Goal: Task Accomplishment & Management: Manage account settings

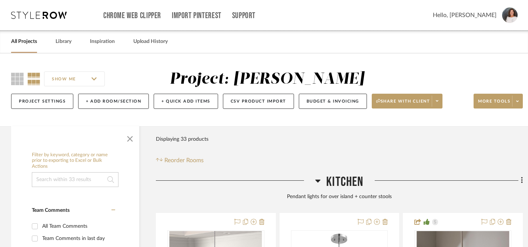
click at [29, 42] on link "All Projects" at bounding box center [24, 42] width 26 height 10
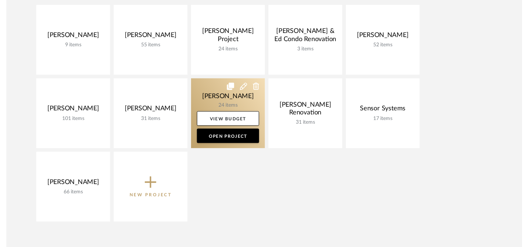
scroll to position [137, 0]
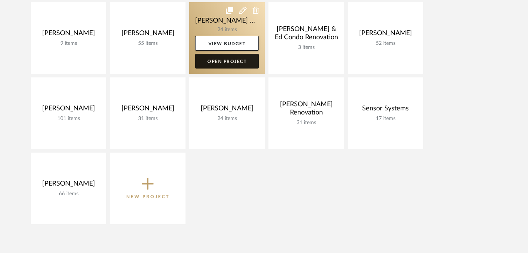
click at [226, 61] on link "Open Project" at bounding box center [227, 61] width 64 height 15
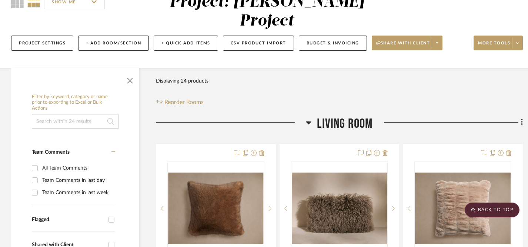
scroll to position [42, 0]
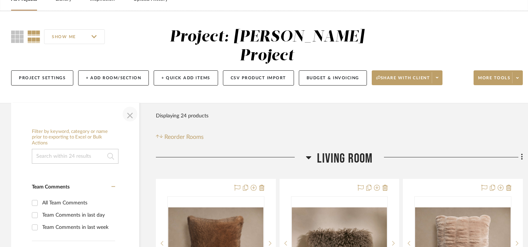
click at [130, 105] on span "button" at bounding box center [130, 114] width 18 height 18
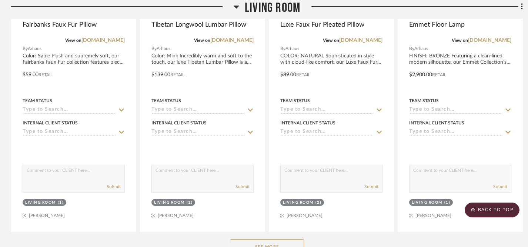
scroll to position [315, 0]
click at [274, 239] on button "See More" at bounding box center [267, 246] width 74 height 15
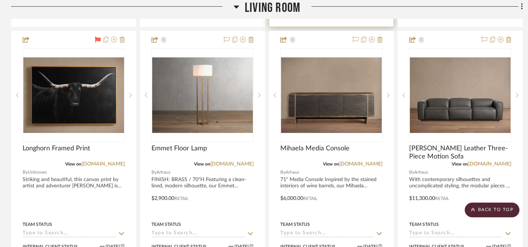
scroll to position [1176, 0]
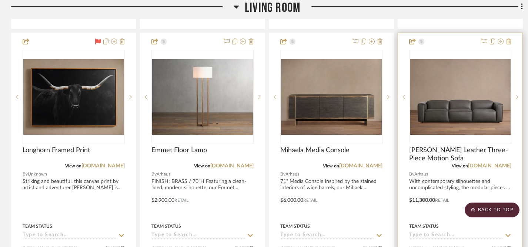
click at [509, 39] on icon at bounding box center [509, 42] width 5 height 6
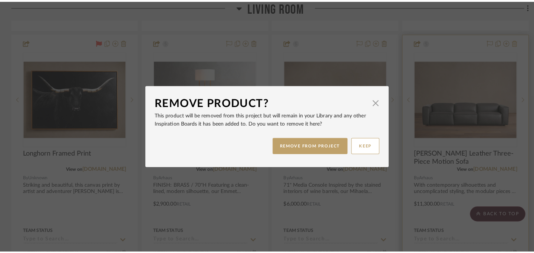
scroll to position [0, 0]
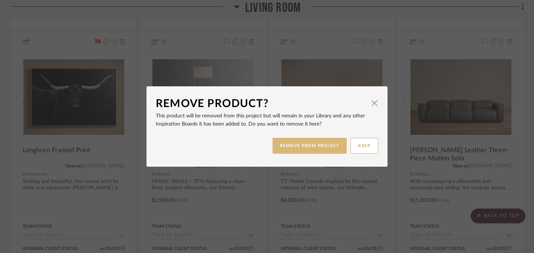
click at [302, 146] on button "REMOVE FROM PROJECT" at bounding box center [309, 146] width 74 height 16
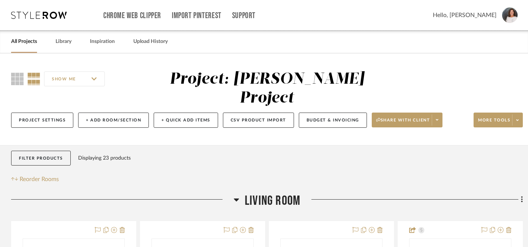
click at [36, 46] on link "All Projects" at bounding box center [24, 42] width 26 height 10
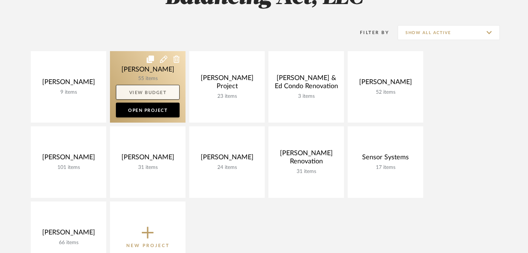
scroll to position [115, 0]
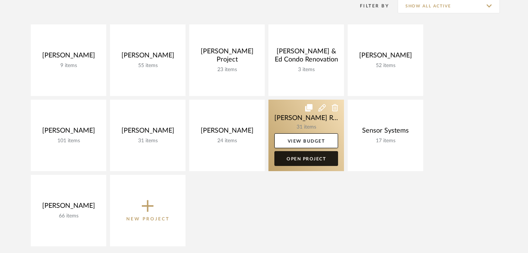
click at [309, 162] on link "Open Project" at bounding box center [307, 158] width 64 height 15
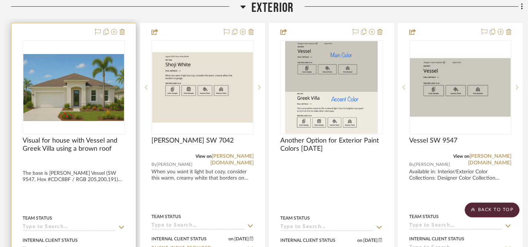
scroll to position [208, 0]
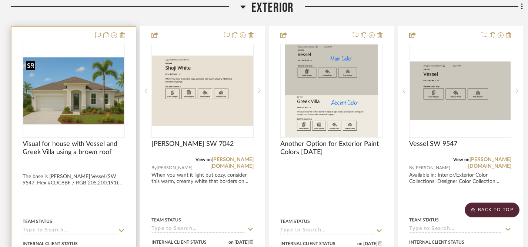
click at [85, 96] on img "0" at bounding box center [73, 90] width 101 height 67
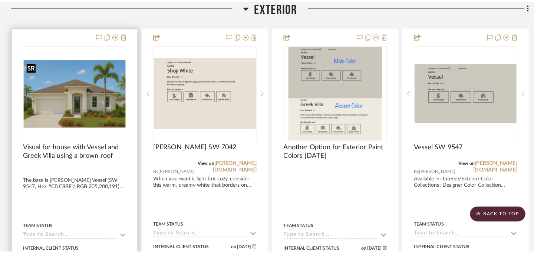
scroll to position [0, 0]
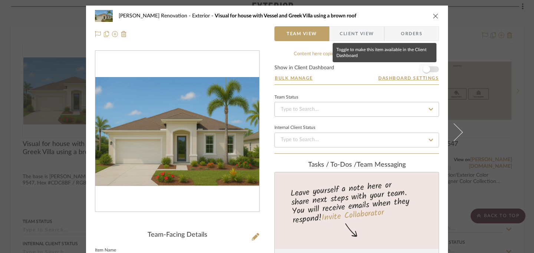
click at [425, 70] on span "button" at bounding box center [425, 69] width 7 height 7
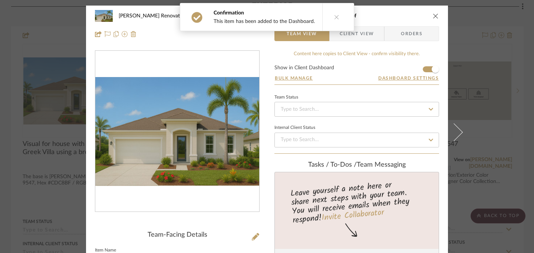
click at [433, 15] on icon "close" at bounding box center [435, 16] width 6 height 6
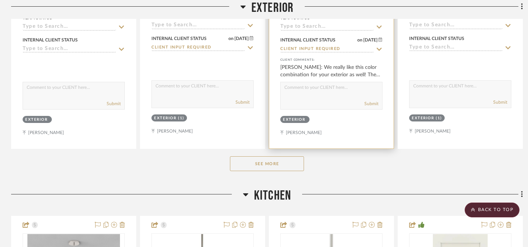
scroll to position [355, 0]
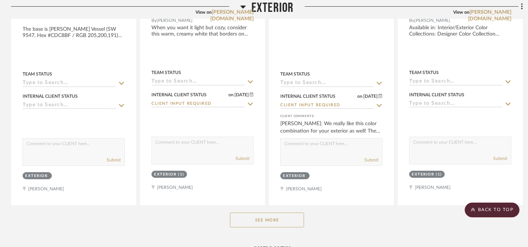
click at [263, 223] on button "See More" at bounding box center [267, 220] width 74 height 15
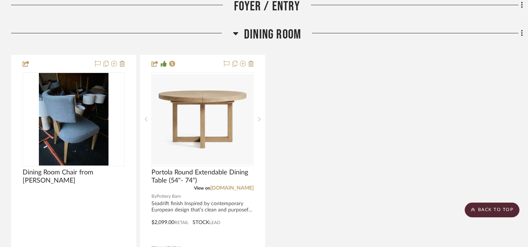
scroll to position [2096, 0]
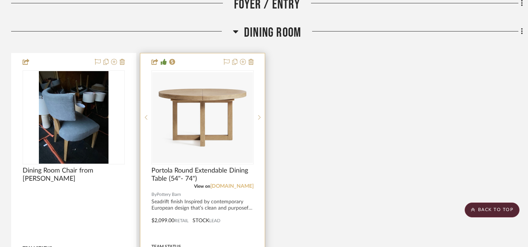
click at [226, 185] on link "[DOMAIN_NAME]" at bounding box center [231, 186] width 43 height 5
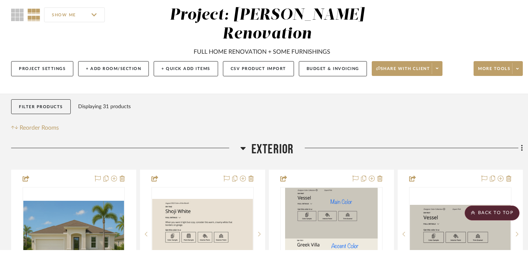
scroll to position [0, 0]
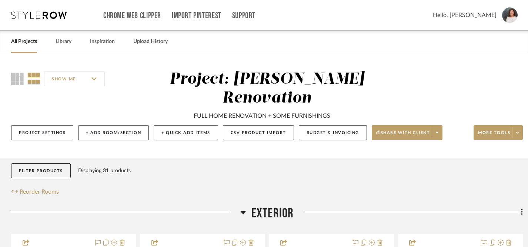
click at [31, 39] on link "All Projects" at bounding box center [24, 42] width 26 height 10
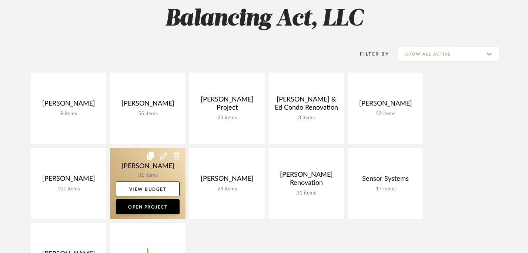
scroll to position [68, 0]
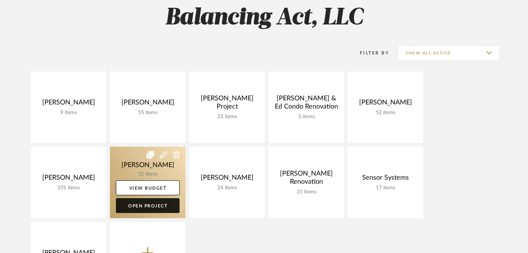
click at [155, 212] on link "Open Project" at bounding box center [148, 205] width 64 height 15
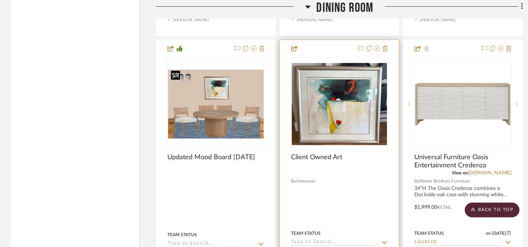
scroll to position [1201, 0]
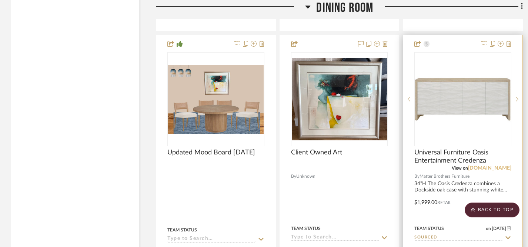
click at [468, 167] on link "[DOMAIN_NAME]" at bounding box center [489, 168] width 43 height 5
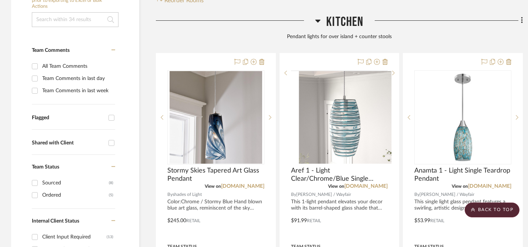
scroll to position [150, 0]
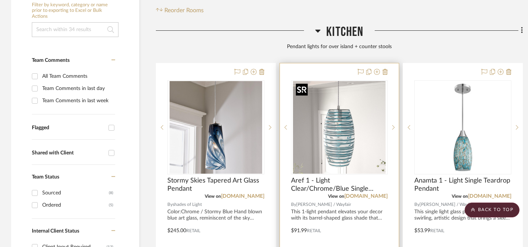
click at [334, 138] on img "0" at bounding box center [339, 127] width 93 height 93
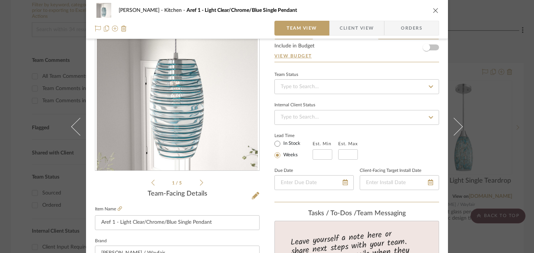
scroll to position [0, 0]
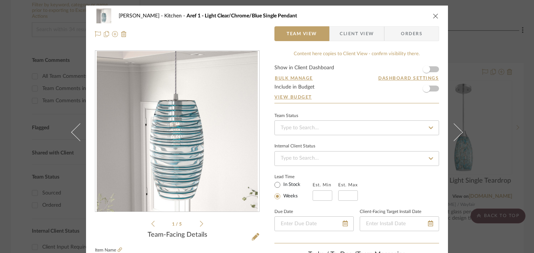
click at [434, 16] on icon "close" at bounding box center [435, 16] width 6 height 6
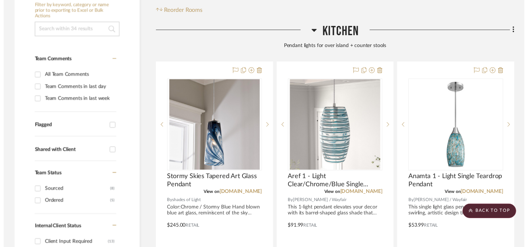
scroll to position [150, 0]
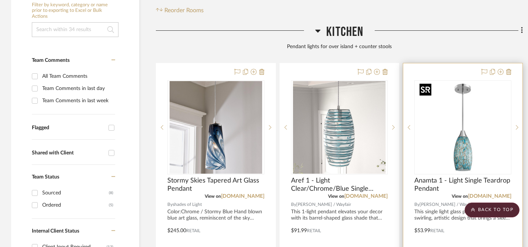
click at [466, 150] on img "0" at bounding box center [463, 127] width 93 height 93
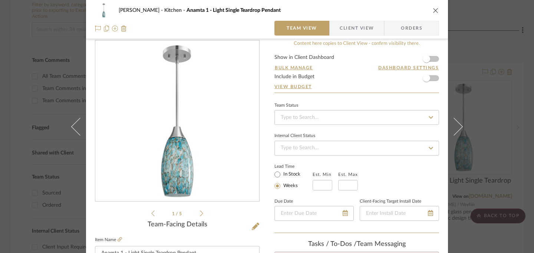
scroll to position [10, 0]
click at [432, 12] on icon "close" at bounding box center [435, 10] width 6 height 6
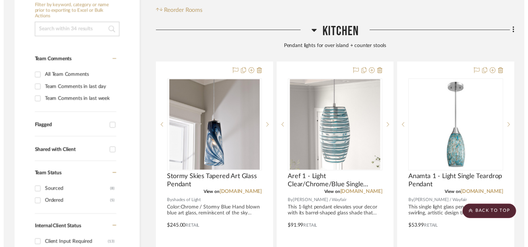
scroll to position [150, 0]
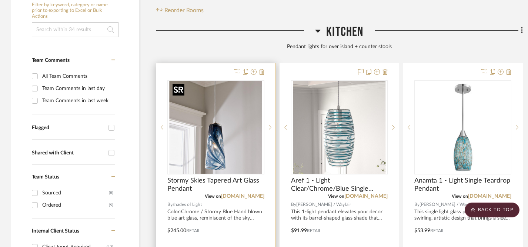
click at [220, 142] on img "0" at bounding box center [216, 127] width 93 height 93
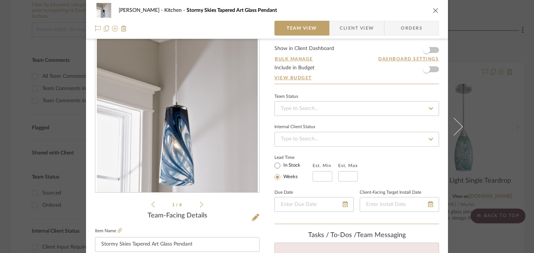
scroll to position [19, 0]
drag, startPoint x: 99, startPoint y: 245, endPoint x: 191, endPoint y: 245, distance: 92.3
click at [191, 245] on input "Stormy Skies Tapered Art Glass Pendant" at bounding box center [177, 245] width 165 height 15
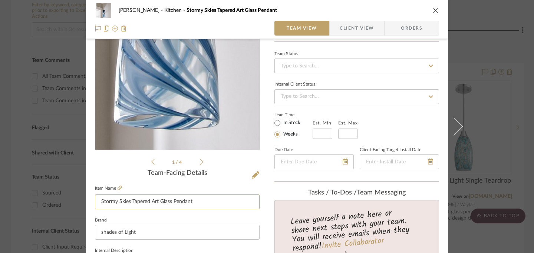
scroll to position [53, 0]
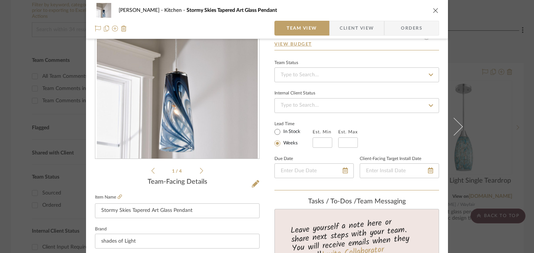
click at [200, 170] on icon at bounding box center [201, 171] width 3 height 6
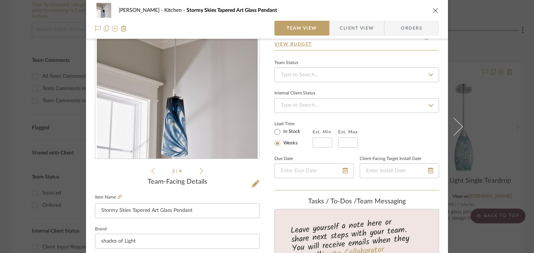
click at [200, 170] on icon at bounding box center [201, 171] width 3 height 6
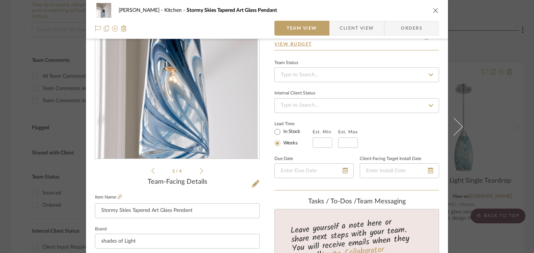
click at [200, 170] on icon at bounding box center [201, 171] width 3 height 6
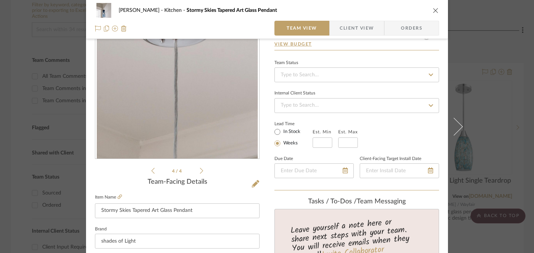
click at [200, 170] on icon at bounding box center [201, 171] width 3 height 6
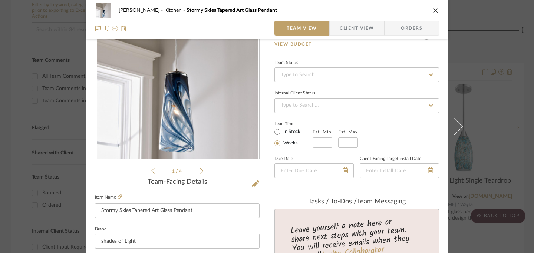
click at [432, 9] on icon "close" at bounding box center [435, 10] width 6 height 6
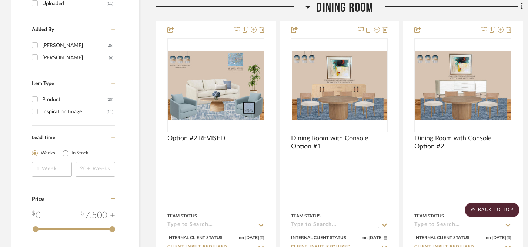
scroll to position [872, 0]
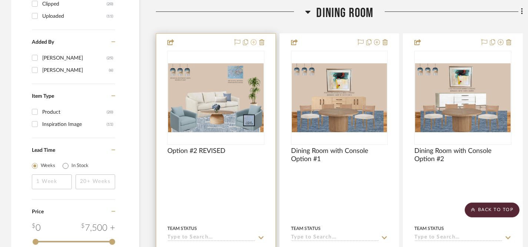
click at [254, 43] on icon at bounding box center [254, 42] width 6 height 6
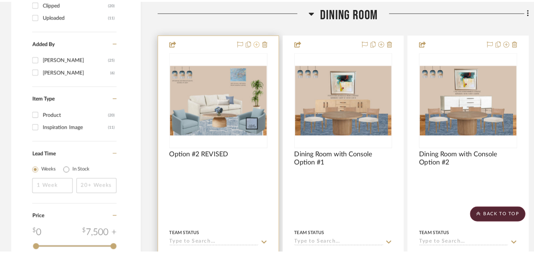
scroll to position [0, 0]
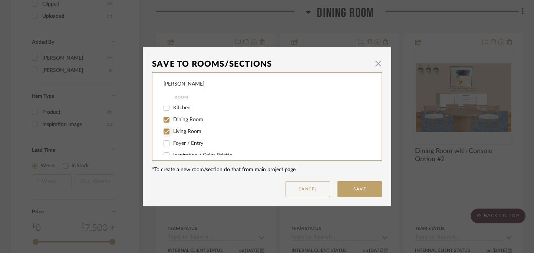
click at [163, 132] on input "Living Room" at bounding box center [166, 132] width 12 height 12
checkbox input "false"
click at [353, 190] on button "Save" at bounding box center [359, 189] width 44 height 16
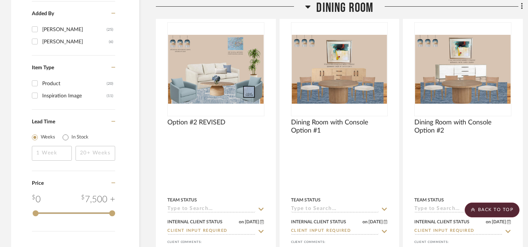
scroll to position [902, 0]
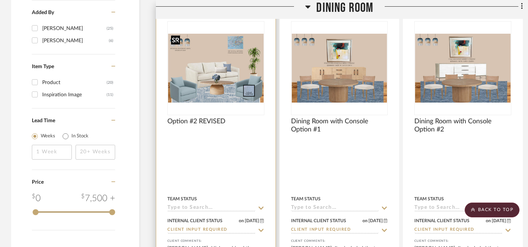
click at [244, 48] on img "0" at bounding box center [216, 68] width 96 height 69
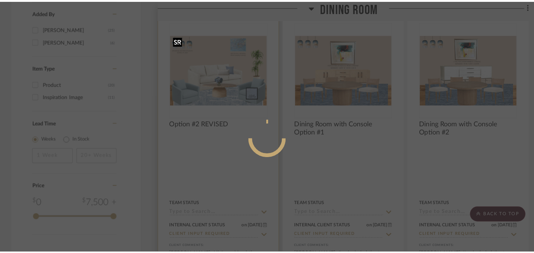
scroll to position [0, 0]
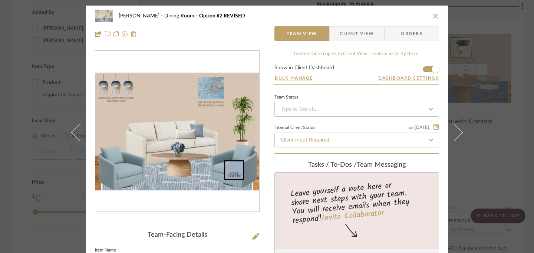
click at [432, 17] on icon "close" at bounding box center [435, 16] width 6 height 6
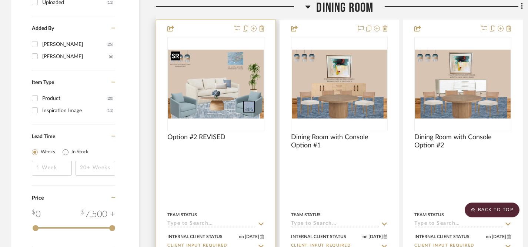
scroll to position [875, 0]
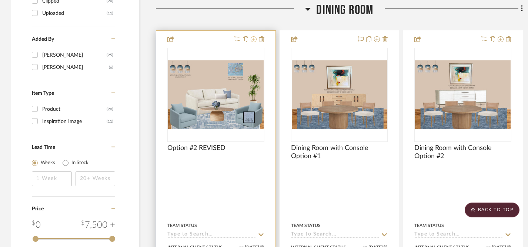
click at [252, 38] on icon at bounding box center [254, 39] width 6 height 6
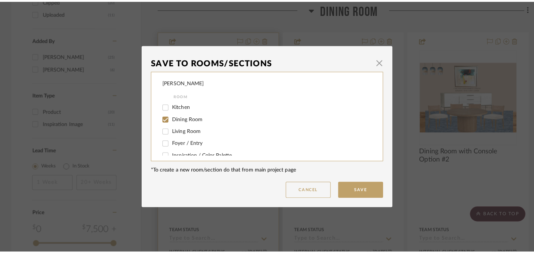
scroll to position [0, 0]
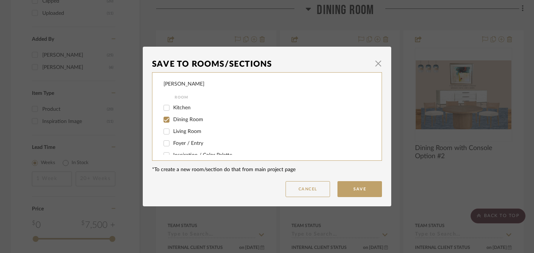
click at [163, 133] on input "Living Room" at bounding box center [166, 132] width 12 height 12
checkbox input "true"
click at [164, 119] on input "Dining Room" at bounding box center [166, 120] width 12 height 12
checkbox input "false"
click at [352, 193] on button "Save" at bounding box center [359, 189] width 44 height 16
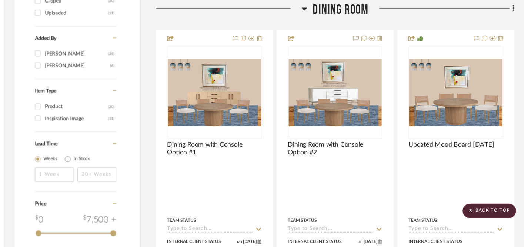
scroll to position [875, 0]
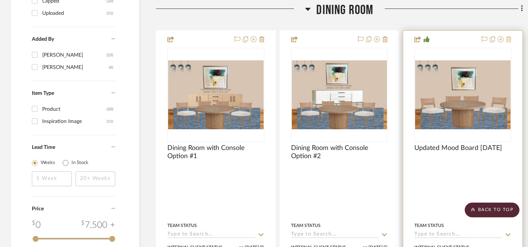
click at [510, 39] on icon at bounding box center [509, 39] width 5 height 6
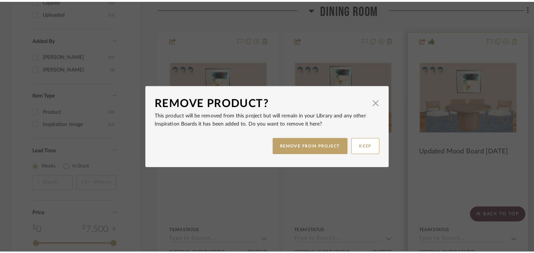
scroll to position [0, 0]
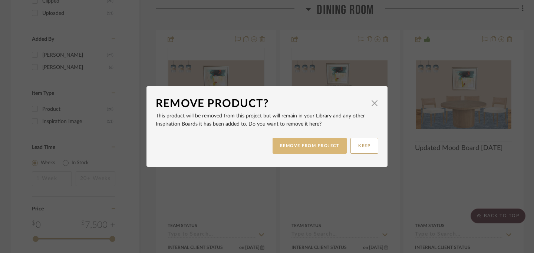
click at [322, 147] on button "REMOVE FROM PROJECT" at bounding box center [309, 146] width 74 height 16
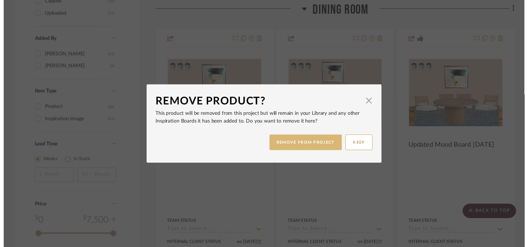
scroll to position [875, 0]
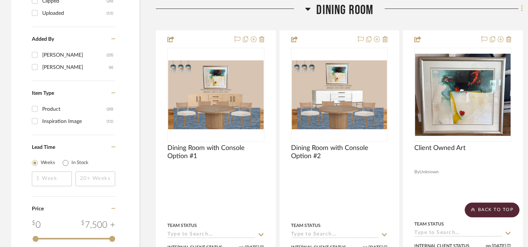
click at [522, 6] on icon at bounding box center [521, 9] width 1 height 6
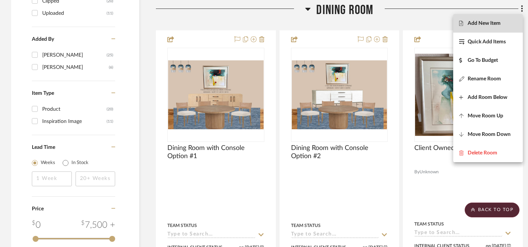
click at [482, 26] on span "Add New Item" at bounding box center [484, 23] width 33 height 6
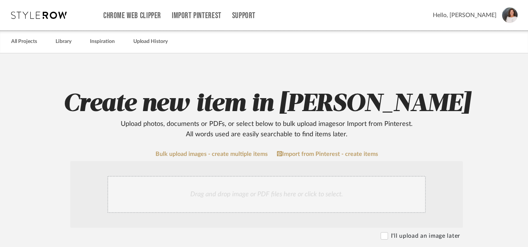
click at [232, 196] on div "Drag and drop image or PDF files here or click to select." at bounding box center [266, 194] width 319 height 37
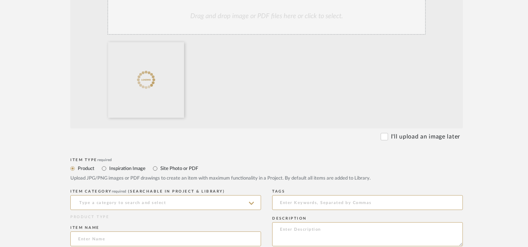
scroll to position [182, 0]
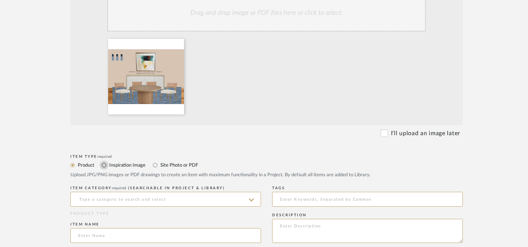
click at [104, 167] on input "Inspiration Image" at bounding box center [104, 165] width 9 height 9
radio input "true"
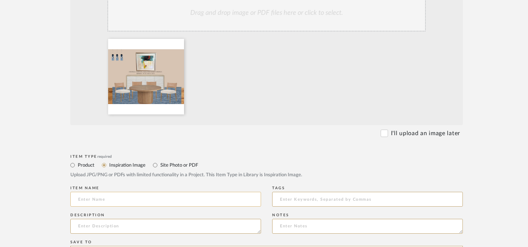
click at [109, 203] on input at bounding box center [165, 199] width 191 height 15
type input "Mood Board (Rev. 10.13.25)"
click at [165, 228] on textarea at bounding box center [165, 226] width 191 height 15
paste textarea "Stormy Skies Tapered Art Glass Pendant"
type textarea "S"
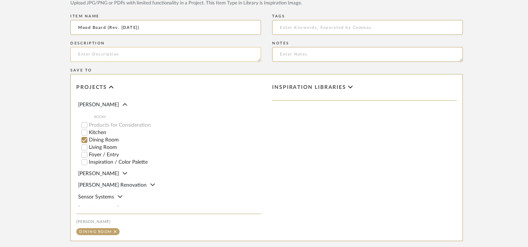
scroll to position [439, 0]
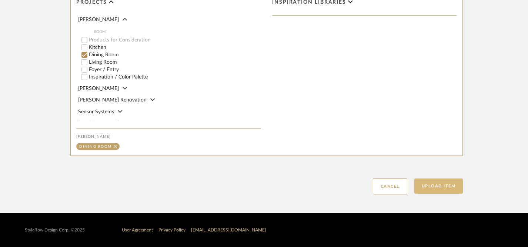
click at [439, 188] on button "Upload Item" at bounding box center [439, 186] width 49 height 15
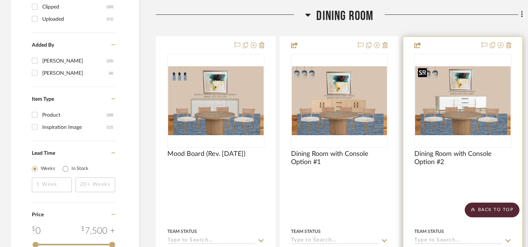
scroll to position [868, 0]
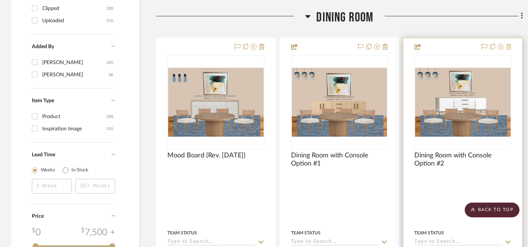
click at [510, 44] on icon at bounding box center [509, 47] width 5 height 6
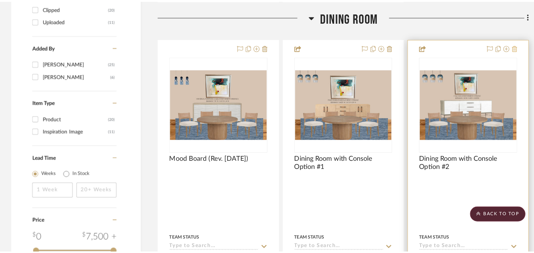
scroll to position [0, 0]
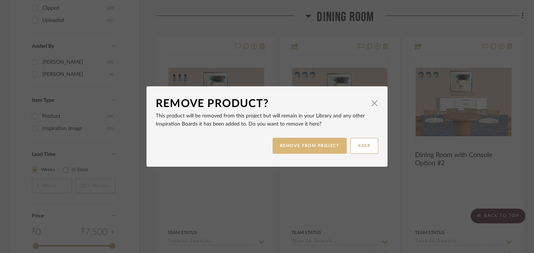
click at [312, 149] on button "REMOVE FROM PROJECT" at bounding box center [309, 146] width 74 height 16
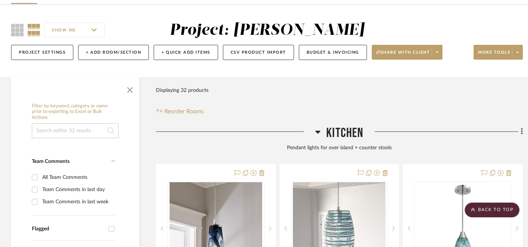
scroll to position [39, 0]
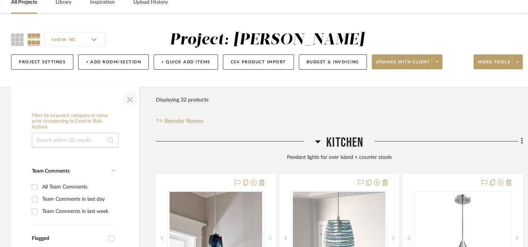
click at [128, 97] on span "button" at bounding box center [130, 98] width 18 height 18
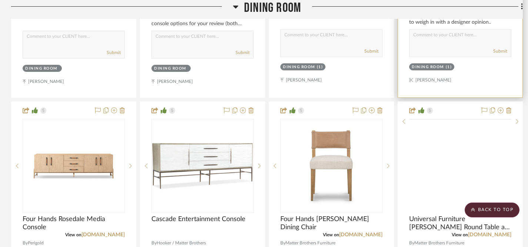
scroll to position [834, 0]
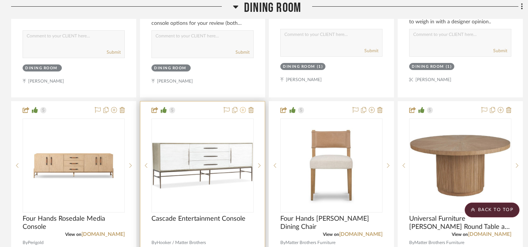
click at [243, 110] on icon at bounding box center [243, 110] width 6 height 6
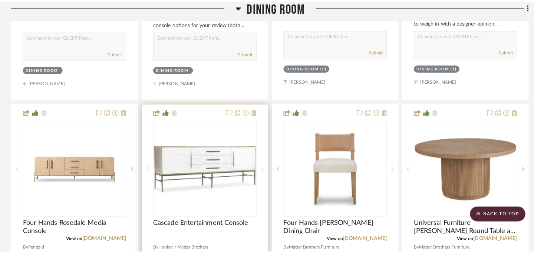
scroll to position [0, 0]
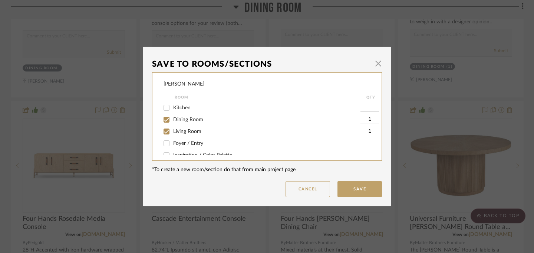
click at [166, 120] on input "Dining Room" at bounding box center [166, 120] width 12 height 12
checkbox input "false"
click at [351, 189] on button "Save" at bounding box center [359, 189] width 44 height 16
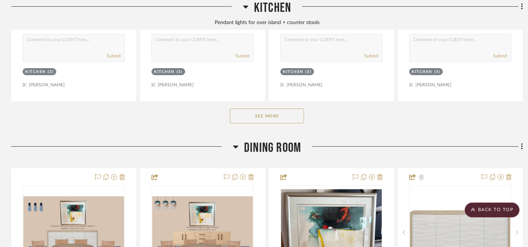
scroll to position [438, 0]
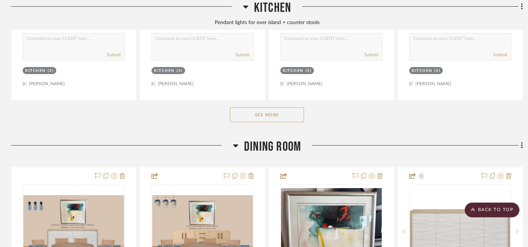
click at [273, 113] on button "See More" at bounding box center [267, 114] width 74 height 15
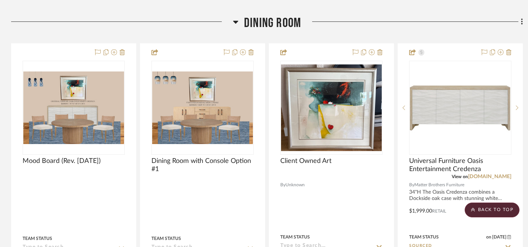
scroll to position [891, 0]
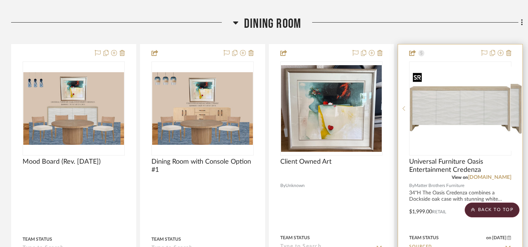
click at [456, 112] on div at bounding box center [460, 109] width 102 height 94
click at [457, 112] on img "0" at bounding box center [460, 109] width 101 height 76
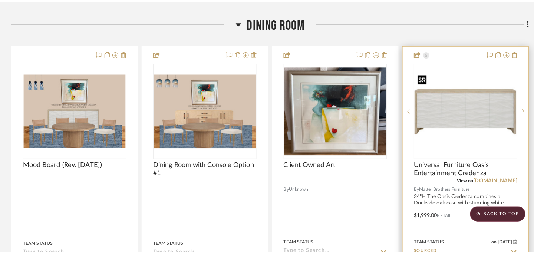
scroll to position [0, 0]
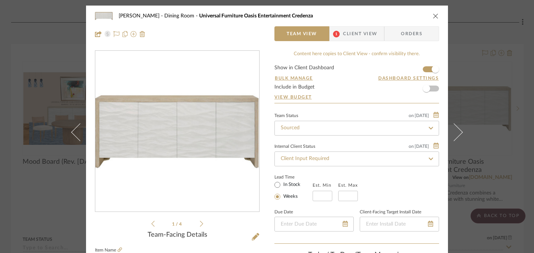
click at [200, 223] on icon at bounding box center [201, 223] width 3 height 7
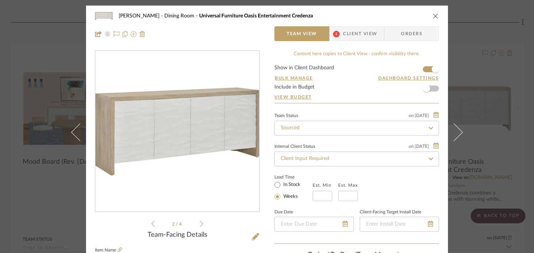
click at [200, 223] on icon at bounding box center [201, 223] width 3 height 7
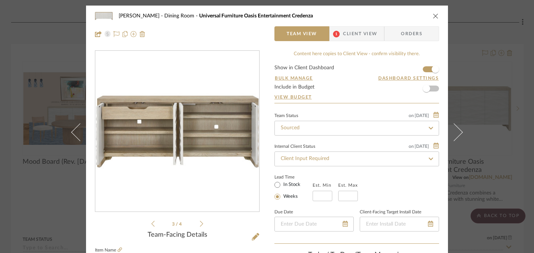
click at [200, 223] on icon at bounding box center [201, 223] width 3 height 7
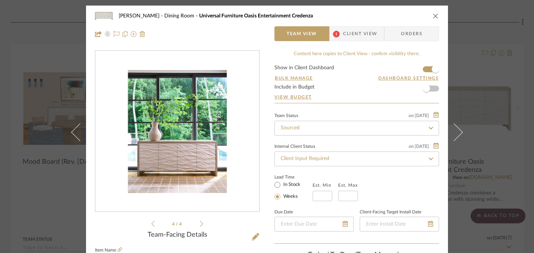
click at [200, 223] on icon at bounding box center [201, 223] width 3 height 7
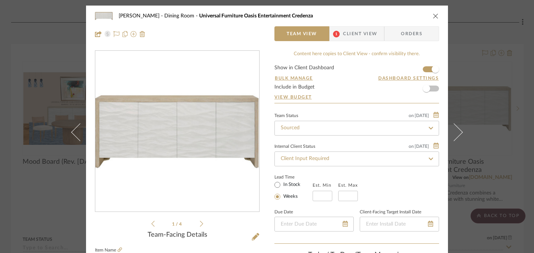
click at [200, 223] on icon at bounding box center [201, 223] width 3 height 7
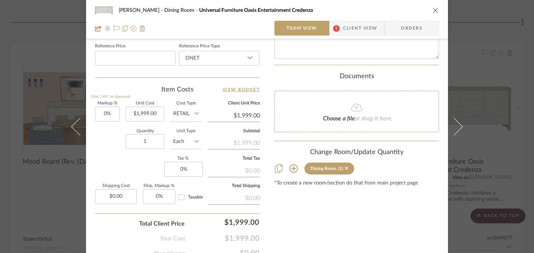
scroll to position [435, 0]
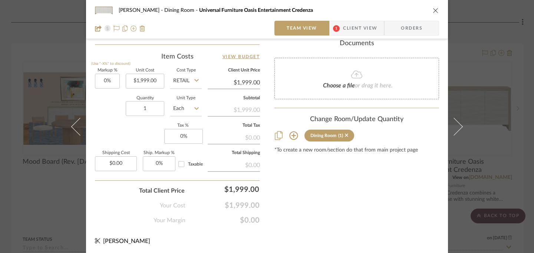
click at [432, 13] on icon "close" at bounding box center [435, 10] width 6 height 6
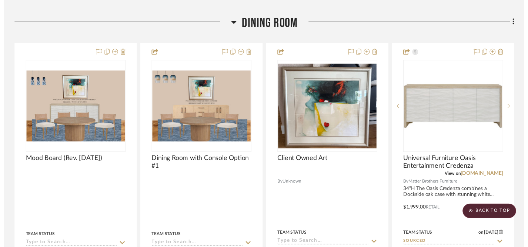
scroll to position [891, 0]
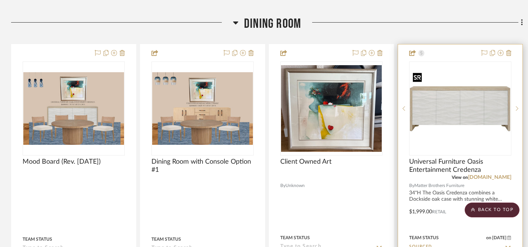
click at [462, 116] on img "0" at bounding box center [460, 109] width 101 height 76
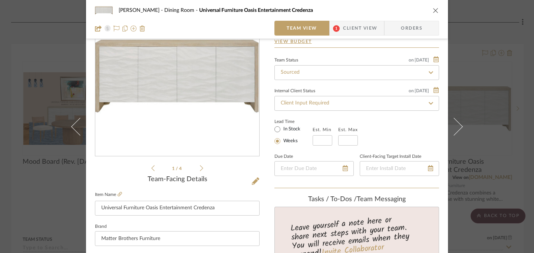
scroll to position [62, 0]
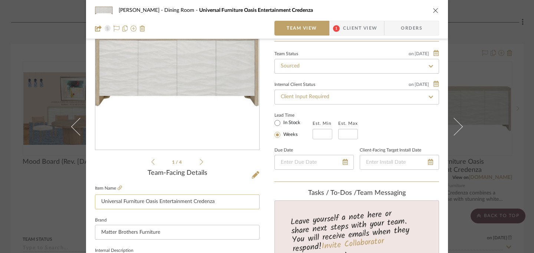
drag, startPoint x: 99, startPoint y: 202, endPoint x: 223, endPoint y: 205, distance: 123.8
click at [223, 205] on input "Universal Furniture Oasis Entertainment Credenza" at bounding box center [177, 202] width 165 height 15
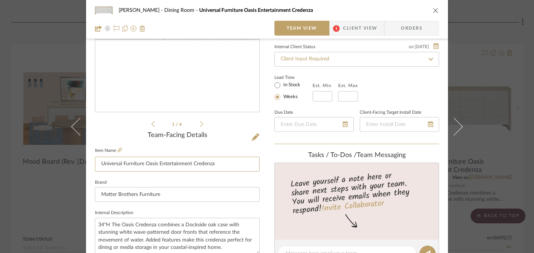
scroll to position [104, 0]
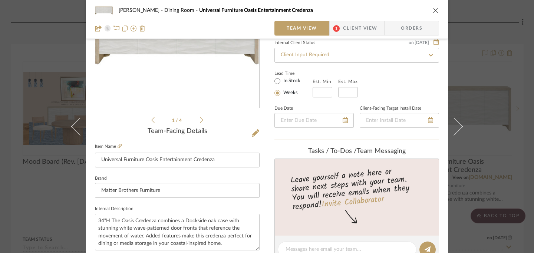
click at [433, 13] on icon "close" at bounding box center [435, 10] width 6 height 6
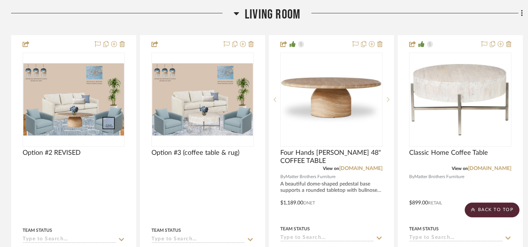
scroll to position [1623, 0]
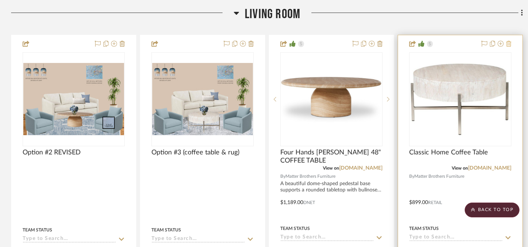
click at [510, 42] on icon at bounding box center [509, 44] width 5 height 6
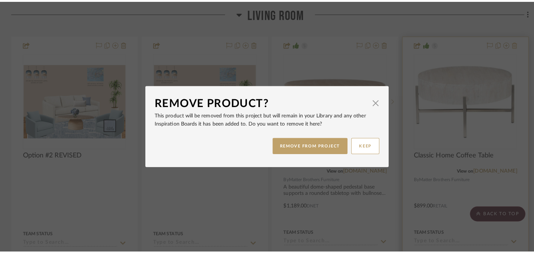
scroll to position [0, 0]
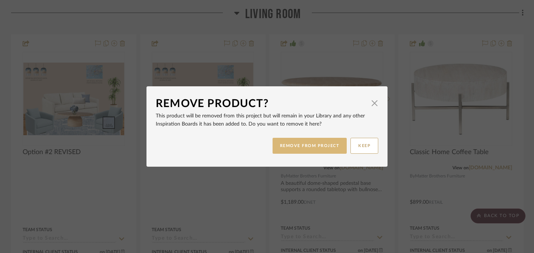
click at [326, 147] on button "REMOVE FROM PROJECT" at bounding box center [309, 146] width 74 height 16
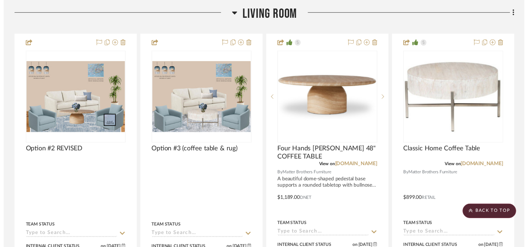
scroll to position [1623, 0]
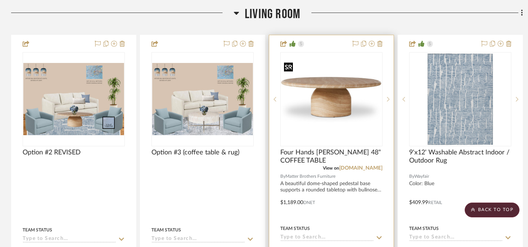
click at [333, 97] on img "0" at bounding box center [331, 99] width 101 height 76
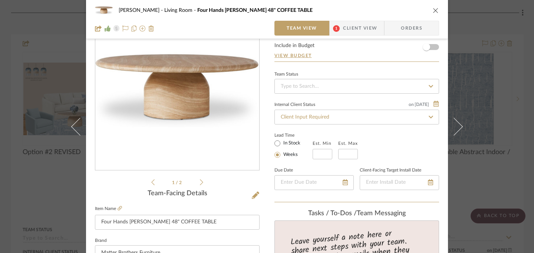
scroll to position [41, 0]
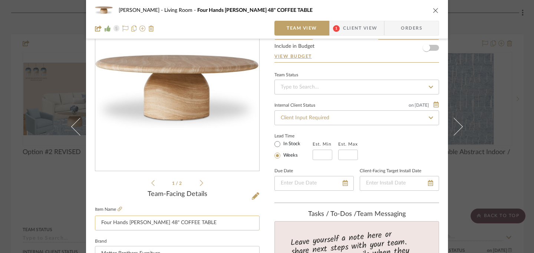
drag, startPoint x: 99, startPoint y: 223, endPoint x: 204, endPoint y: 225, distance: 104.9
click at [204, 225] on input "Four Hands [PERSON_NAME] 48" COFFEE TABLE" at bounding box center [177, 223] width 165 height 15
click at [433, 10] on icon "close" at bounding box center [435, 10] width 6 height 6
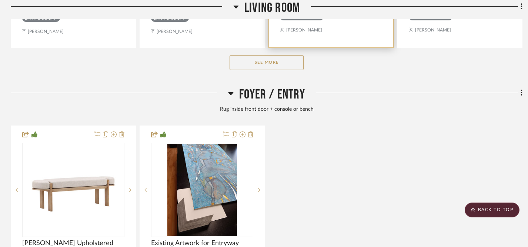
scroll to position [1931, 0]
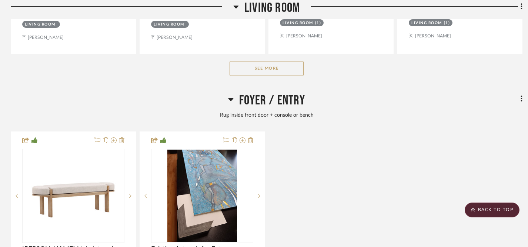
click at [288, 69] on button "See More" at bounding box center [267, 68] width 74 height 15
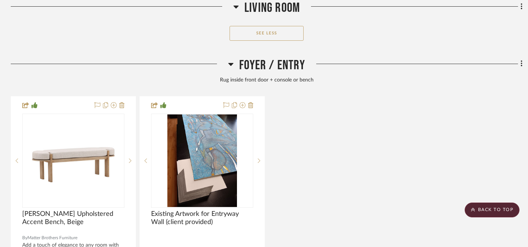
scroll to position [2639, 0]
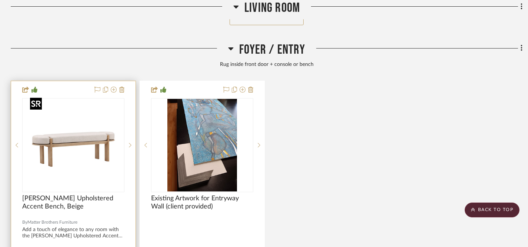
click at [0, 0] on img at bounding box center [0, 0] width 0 height 0
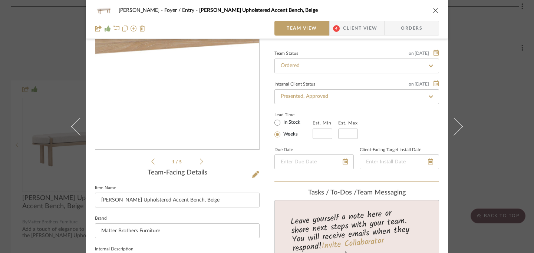
scroll to position [64, 0]
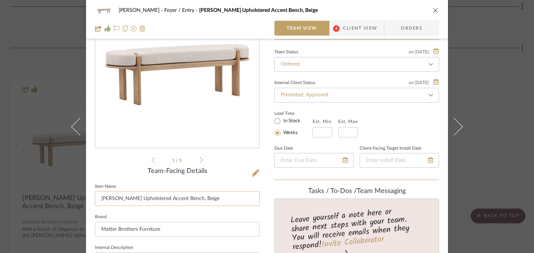
drag, startPoint x: 99, startPoint y: 199, endPoint x: 208, endPoint y: 203, distance: 109.7
click at [208, 203] on input "[PERSON_NAME] Upholstered Accent Bench, Beige" at bounding box center [177, 198] width 165 height 15
click at [432, 9] on icon "close" at bounding box center [435, 10] width 6 height 6
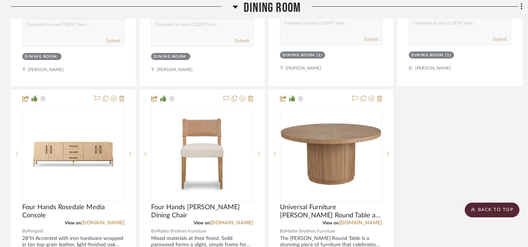
scroll to position [1177, 0]
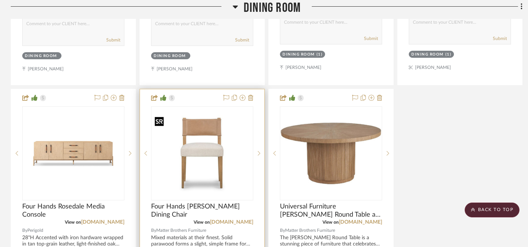
click at [214, 160] on img "0" at bounding box center [202, 154] width 101 height 76
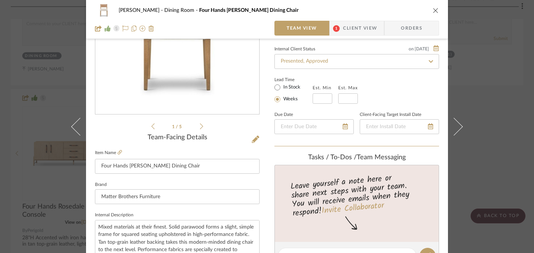
scroll to position [103, 0]
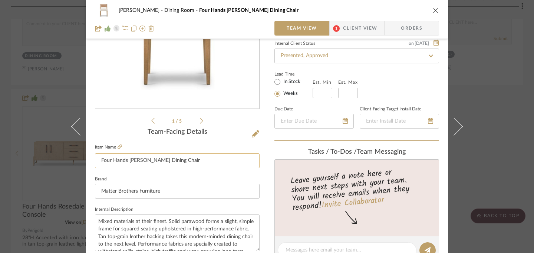
drag, startPoint x: 99, startPoint y: 160, endPoint x: 165, endPoint y: 166, distance: 67.0
click at [165, 166] on input "Four Hands Ferris Dining Chair" at bounding box center [177, 160] width 165 height 15
click at [432, 10] on icon "close" at bounding box center [435, 10] width 6 height 6
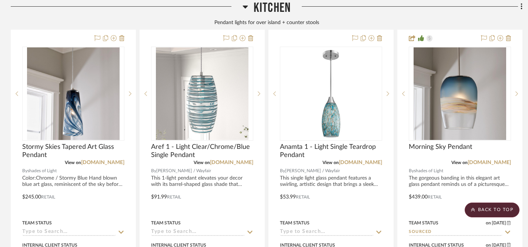
scroll to position [186, 0]
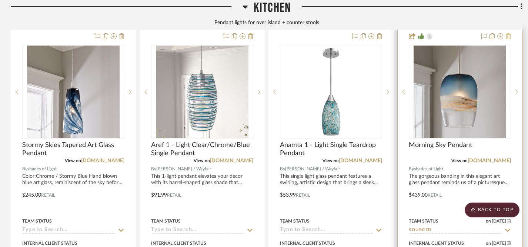
click at [509, 36] on icon at bounding box center [508, 36] width 5 height 6
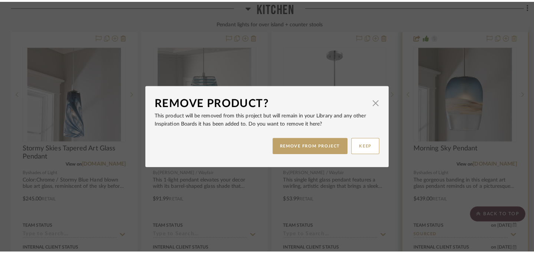
scroll to position [0, 0]
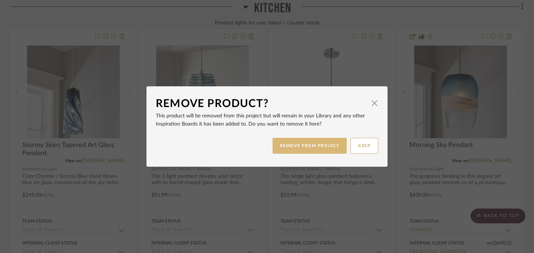
click at [326, 142] on button "REMOVE FROM PROJECT" at bounding box center [309, 146] width 74 height 16
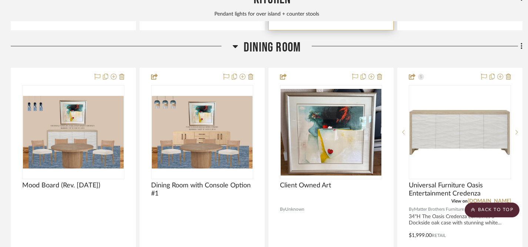
scroll to position [510, 0]
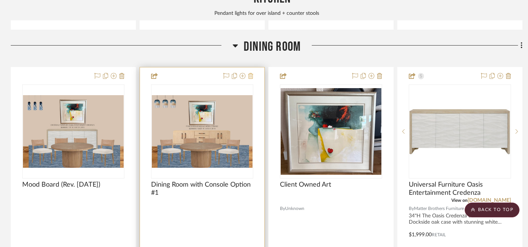
click at [251, 76] on icon at bounding box center [250, 76] width 5 height 6
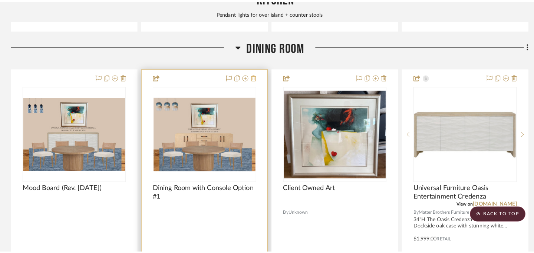
scroll to position [0, 0]
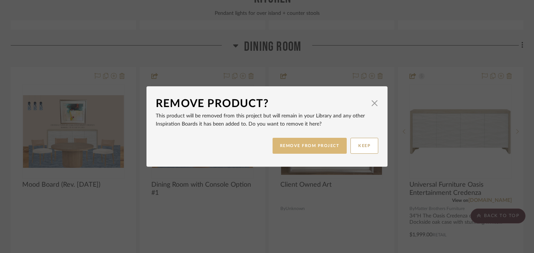
click at [314, 143] on button "REMOVE FROM PROJECT" at bounding box center [309, 146] width 74 height 16
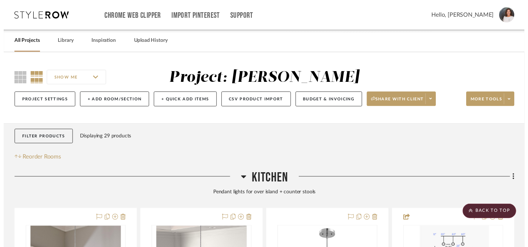
scroll to position [510, 0]
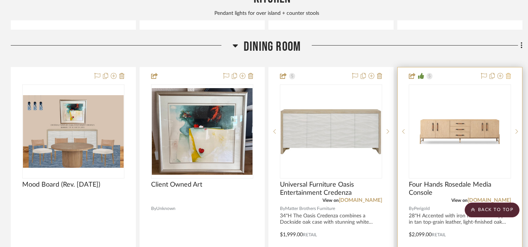
click at [510, 76] on icon at bounding box center [508, 76] width 5 height 6
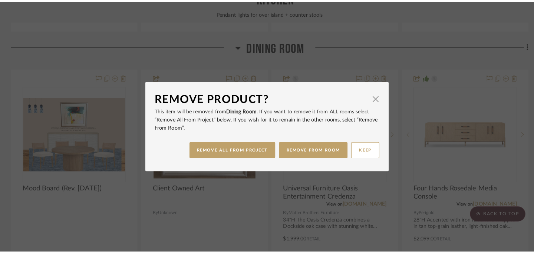
scroll to position [0, 0]
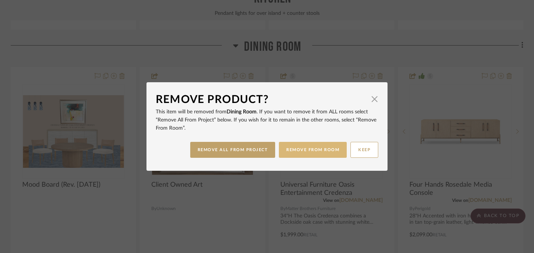
click at [302, 149] on button "REMOVE FROM ROOM" at bounding box center [313, 150] width 68 height 16
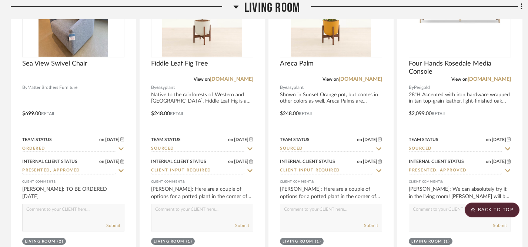
scroll to position [1997, 0]
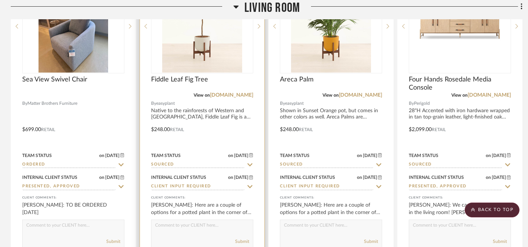
click at [209, 37] on img "0" at bounding box center [202, 26] width 80 height 93
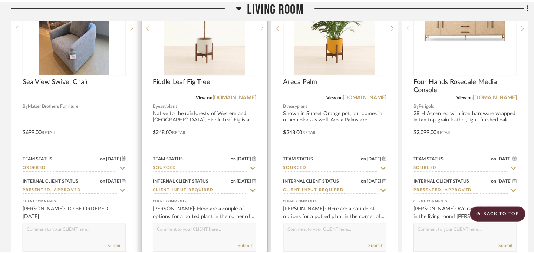
scroll to position [0, 0]
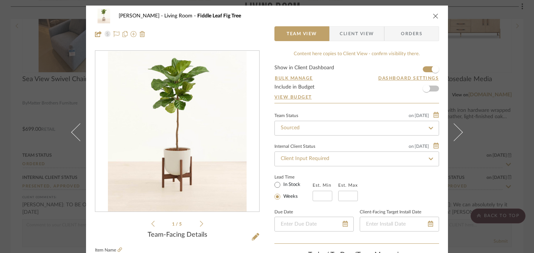
click at [433, 17] on icon "close" at bounding box center [435, 16] width 6 height 6
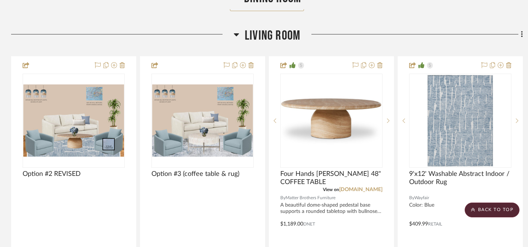
scroll to position [1241, 0]
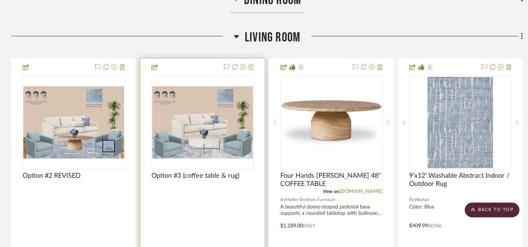
click at [252, 66] on icon at bounding box center [251, 67] width 5 height 6
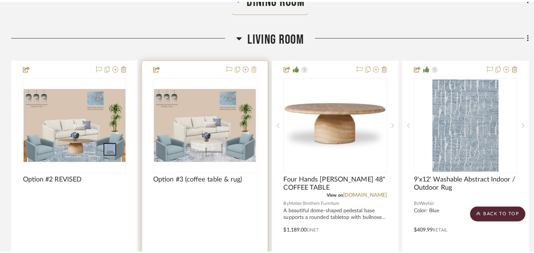
scroll to position [0, 0]
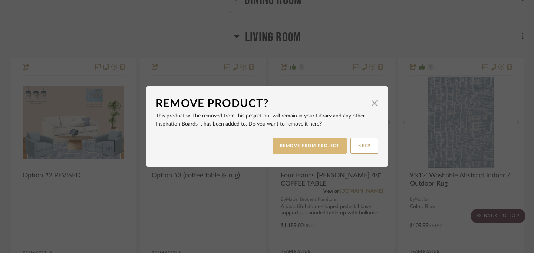
click at [292, 145] on button "REMOVE FROM PROJECT" at bounding box center [309, 146] width 74 height 16
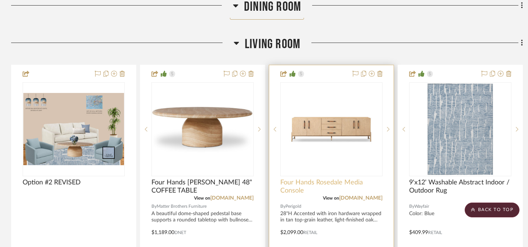
scroll to position [1237, 0]
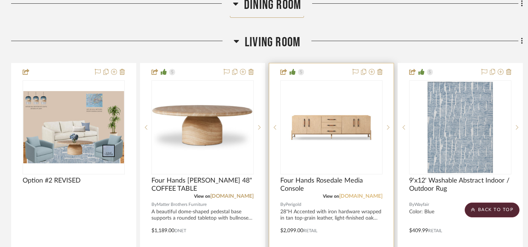
click at [368, 195] on link "[DOMAIN_NAME]" at bounding box center [360, 196] width 43 height 5
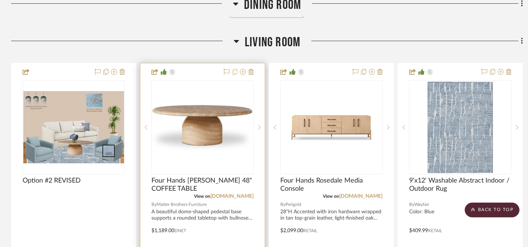
click at [237, 69] on icon at bounding box center [234, 72] width 5 height 6
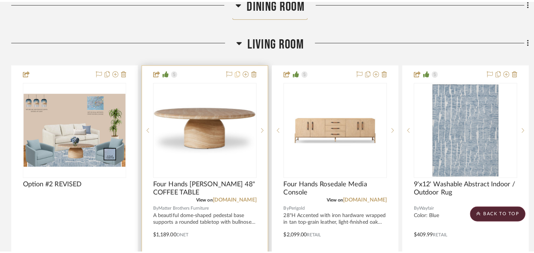
scroll to position [0, 0]
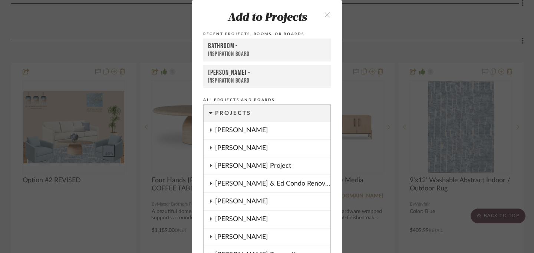
click at [325, 16] on icon "close" at bounding box center [327, 14] width 6 height 6
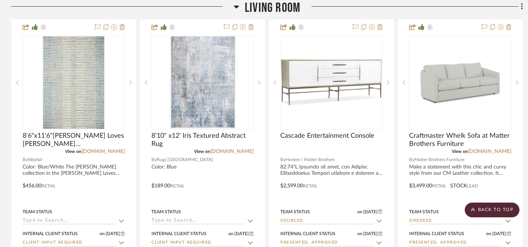
scroll to position [1585, 0]
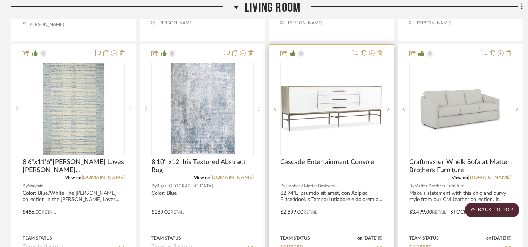
click at [381, 51] on icon at bounding box center [380, 53] width 5 height 6
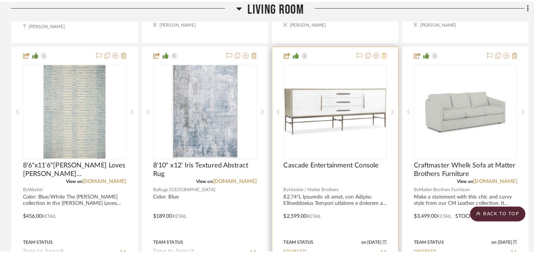
scroll to position [0, 0]
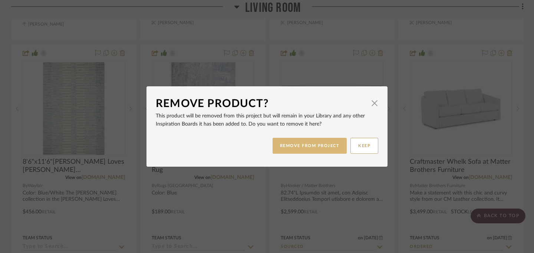
click at [303, 148] on button "REMOVE FROM PROJECT" at bounding box center [309, 146] width 74 height 16
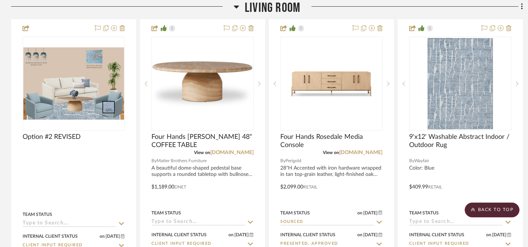
scroll to position [1277, 0]
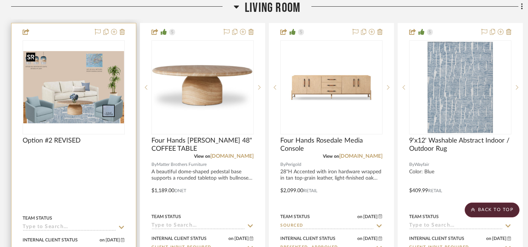
click at [97, 107] on img "0" at bounding box center [73, 87] width 101 height 73
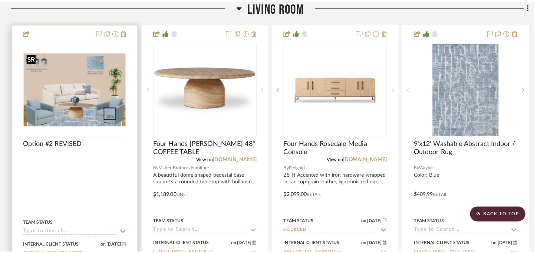
scroll to position [0, 0]
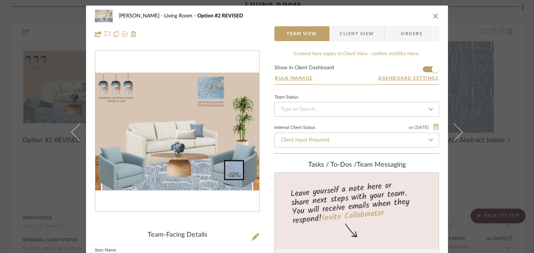
click at [432, 16] on icon "close" at bounding box center [435, 16] width 6 height 6
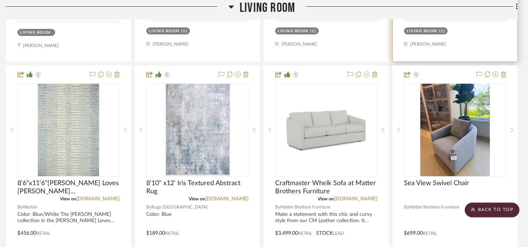
scroll to position [1565, 5]
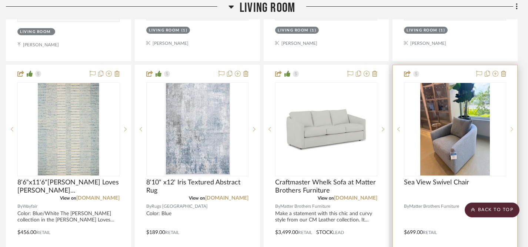
click at [512, 127] on icon at bounding box center [512, 129] width 3 height 5
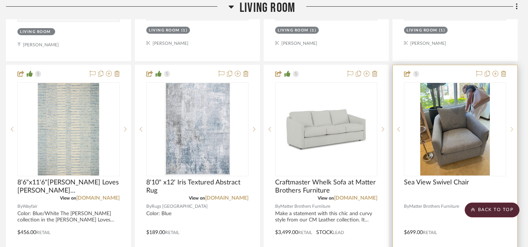
click at [512, 127] on icon at bounding box center [512, 129] width 3 height 5
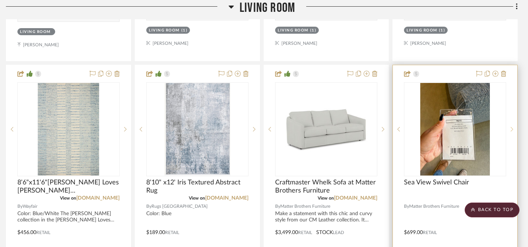
click at [512, 127] on icon at bounding box center [512, 129] width 3 height 5
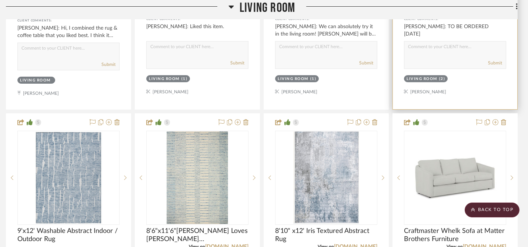
scroll to position [1522, 5]
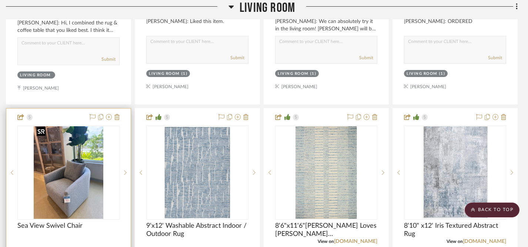
click at [89, 190] on img "0" at bounding box center [68, 172] width 69 height 93
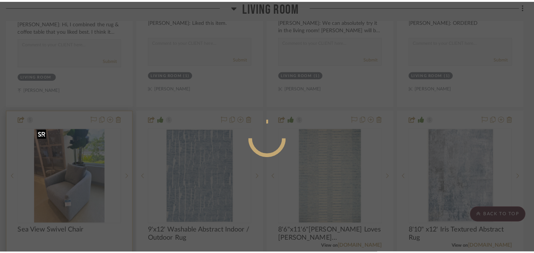
scroll to position [0, 0]
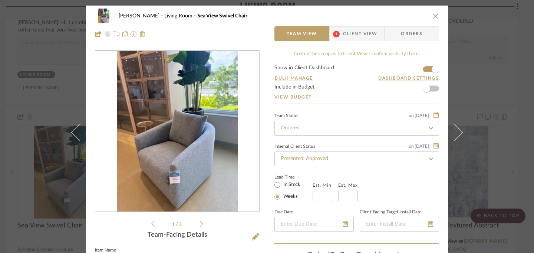
click at [435, 17] on icon "close" at bounding box center [435, 16] width 6 height 6
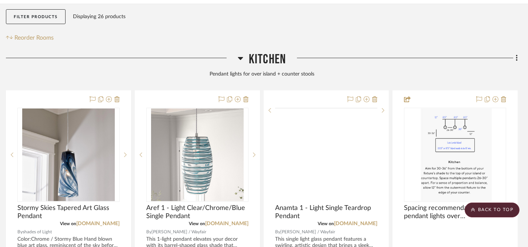
scroll to position [122, 5]
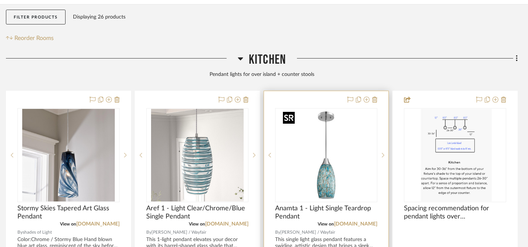
click at [328, 187] on img "0" at bounding box center [326, 155] width 93 height 93
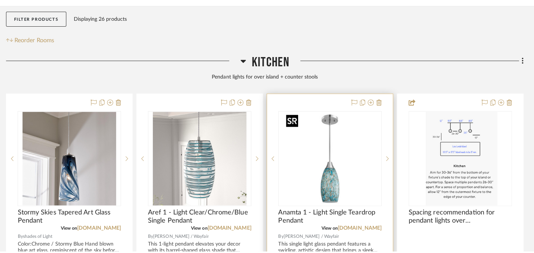
scroll to position [0, 0]
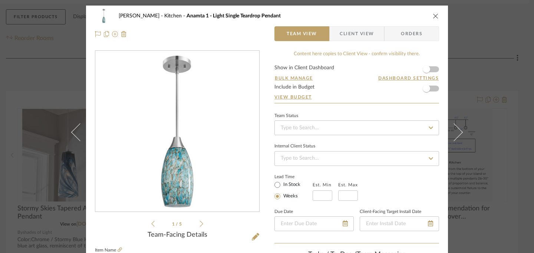
click at [432, 16] on icon "close" at bounding box center [435, 16] width 6 height 6
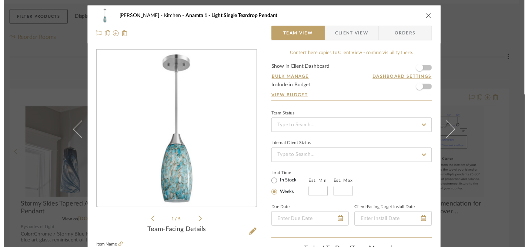
scroll to position [122, 5]
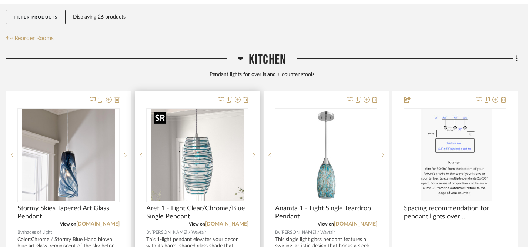
click at [207, 189] on img "0" at bounding box center [197, 155] width 93 height 93
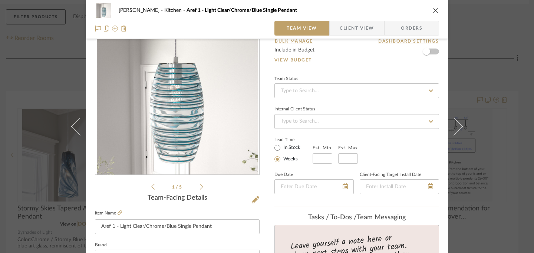
scroll to position [1, 0]
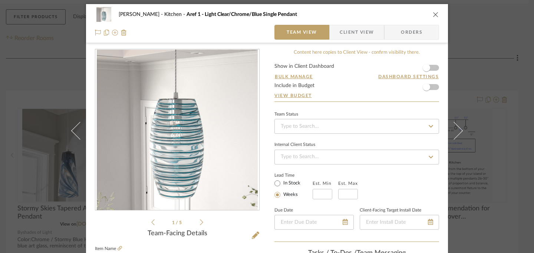
click at [434, 16] on icon "close" at bounding box center [435, 14] width 6 height 6
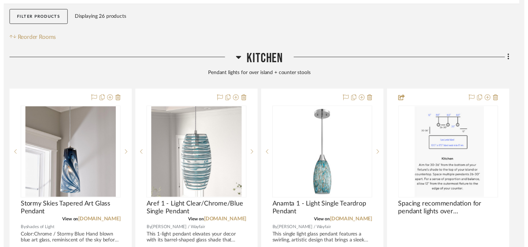
scroll to position [122, 5]
